Goal: Find specific page/section: Find specific page/section

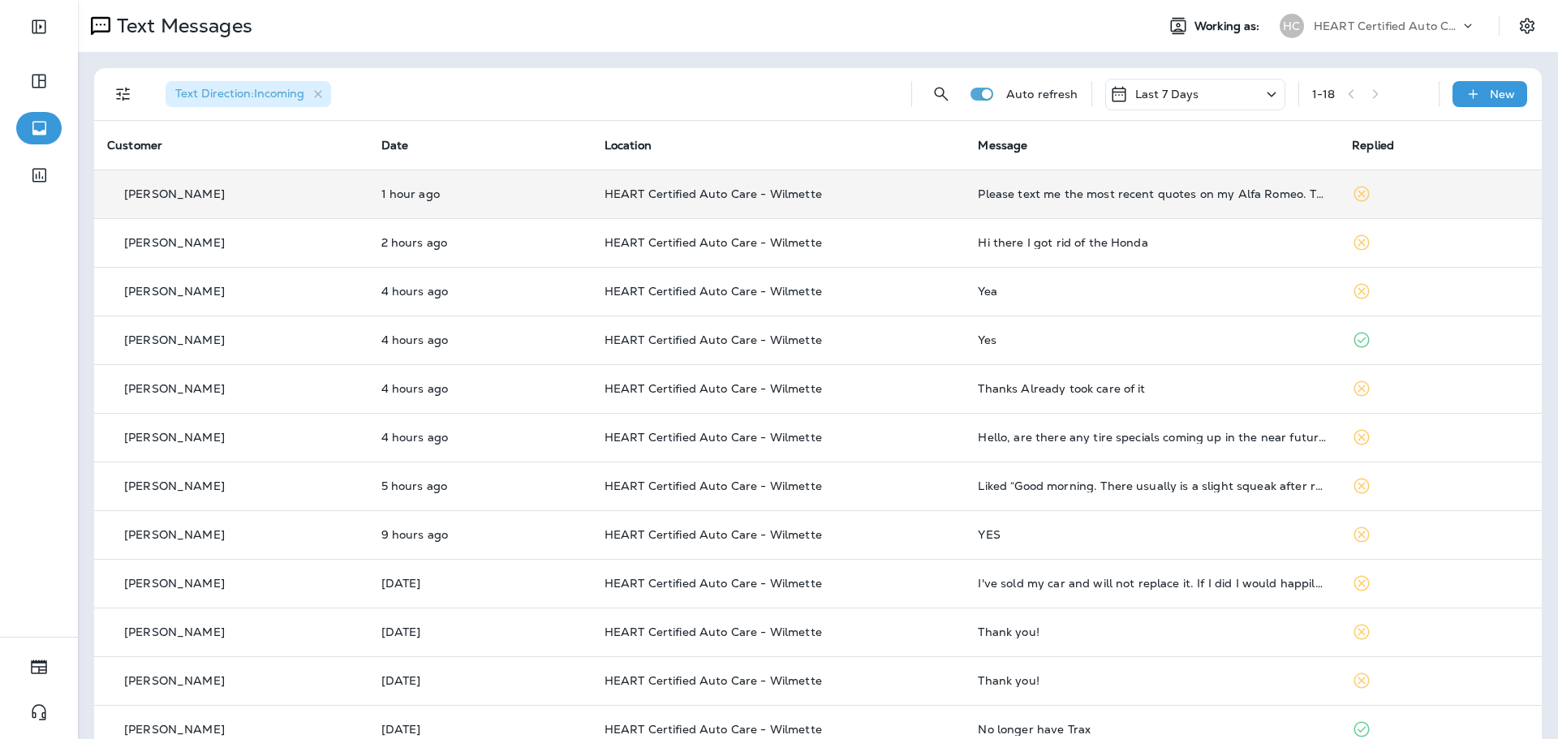
click at [1056, 199] on div "Please text me the most recent quotes on my Alfa Romeo. Thanks" at bounding box center [1152, 193] width 348 height 13
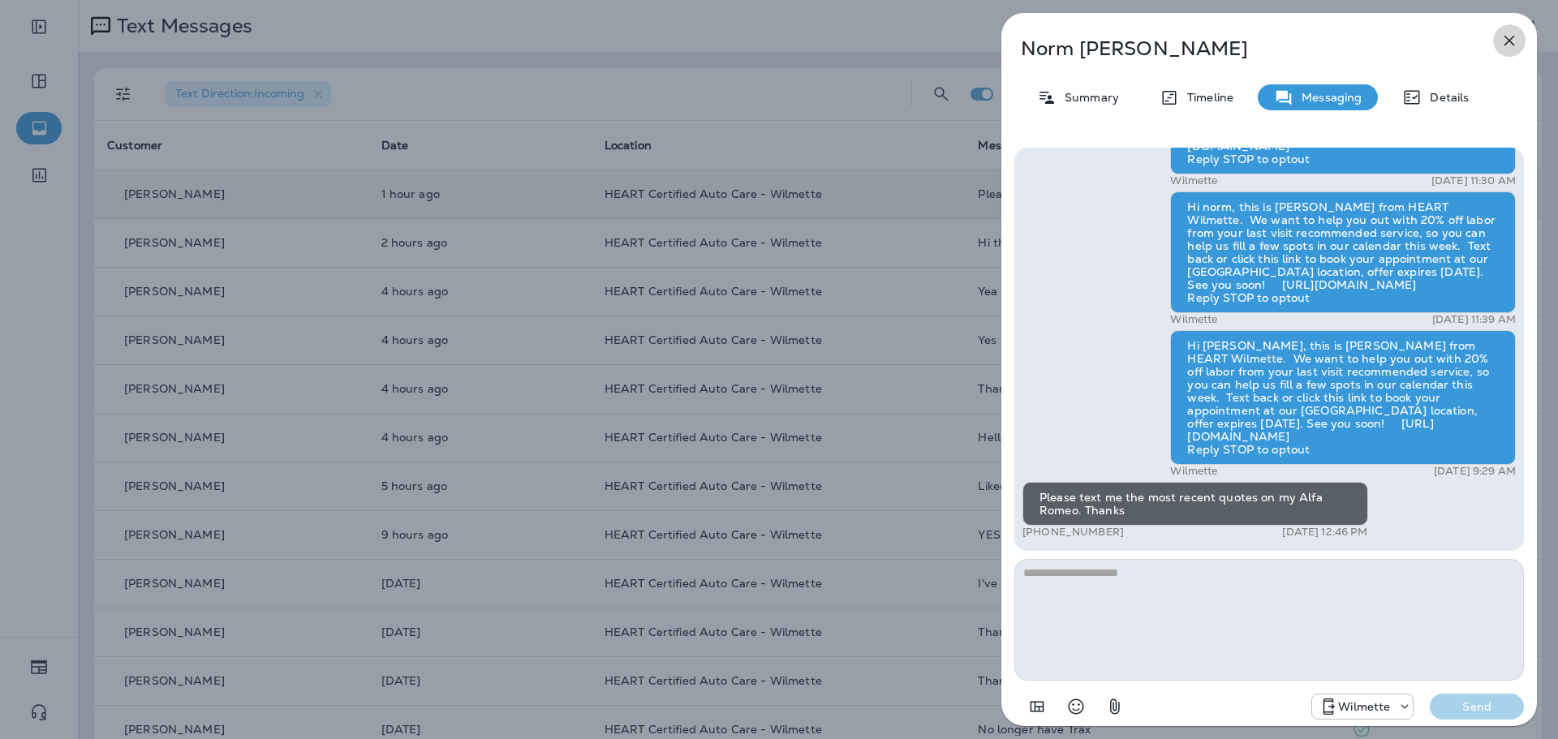
click at [1520, 46] on button "button" at bounding box center [1509, 40] width 32 height 32
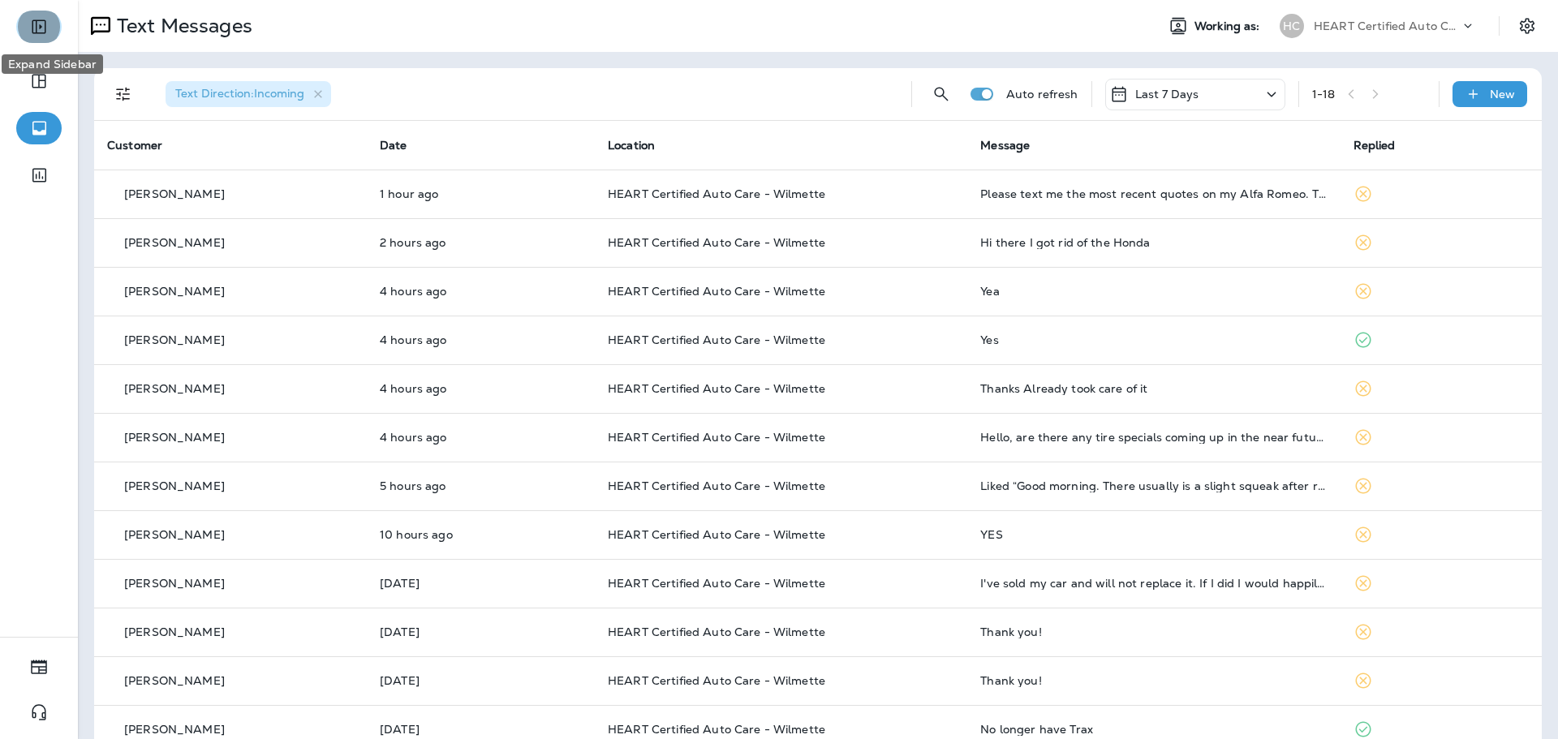
click at [49, 24] on button "Expand Sidebar" at bounding box center [38, 27] width 45 height 32
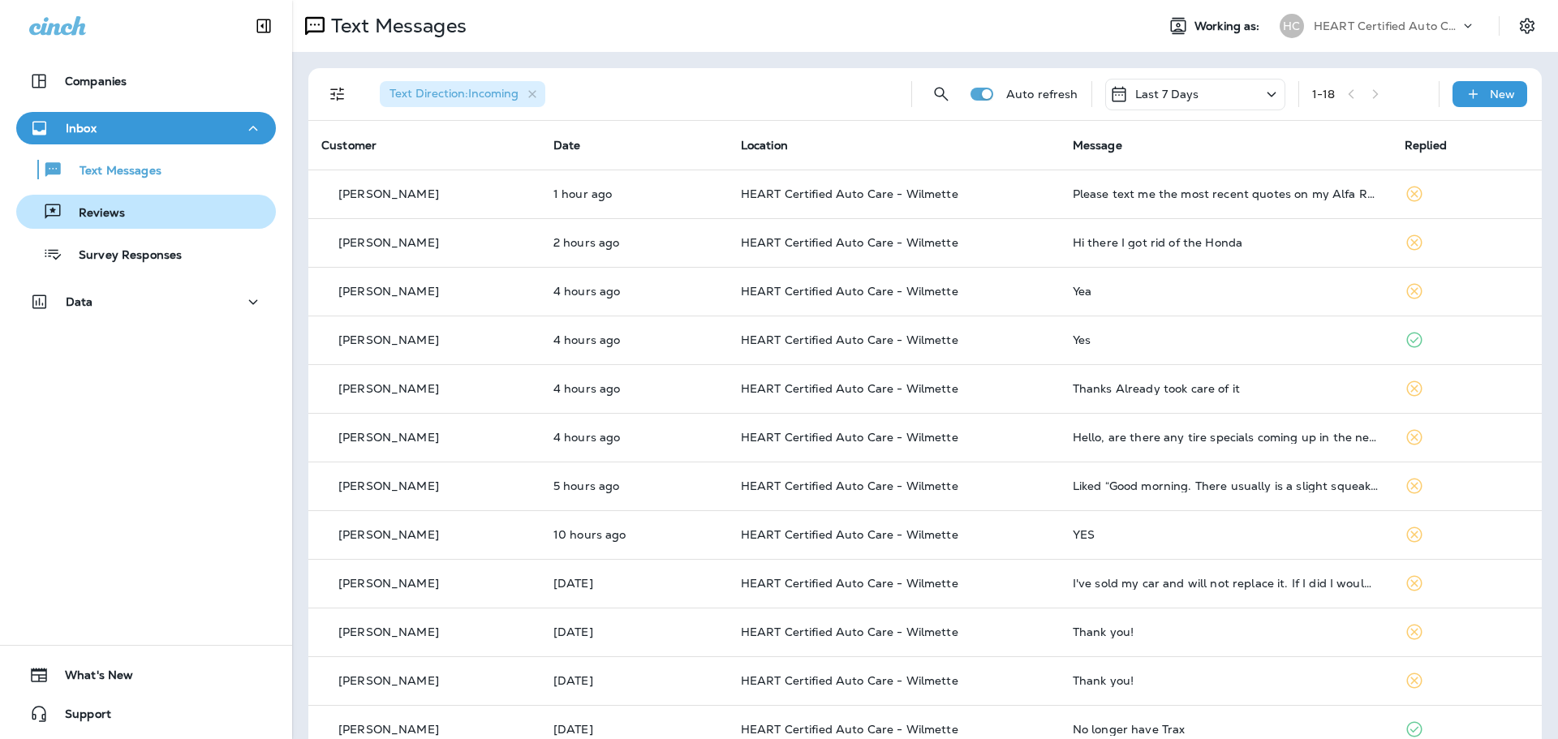
click at [144, 211] on div "Reviews" at bounding box center [146, 212] width 247 height 24
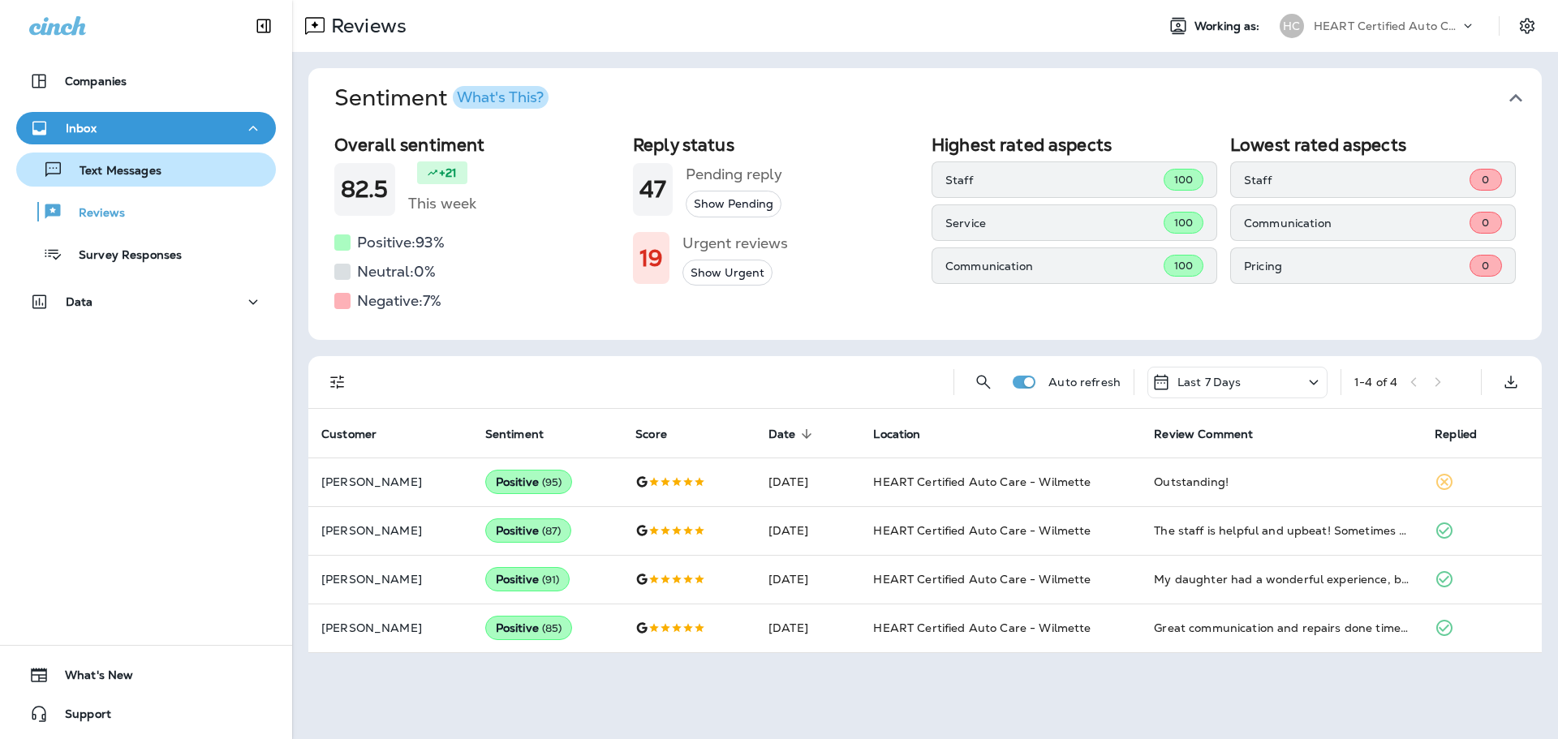
click at [126, 167] on p "Text Messages" at bounding box center [112, 171] width 98 height 15
